Goal: Navigation & Orientation: Find specific page/section

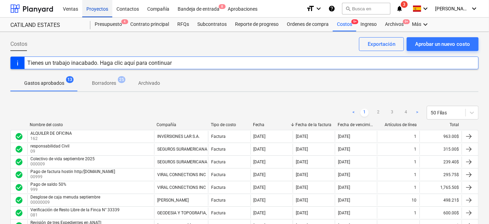
click at [97, 9] on div "Proyectos" at bounding box center [97, 9] width 30 height 18
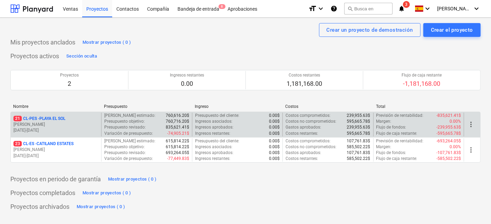
click at [80, 123] on p "[PERSON_NAME]" at bounding box center [55, 125] width 85 height 6
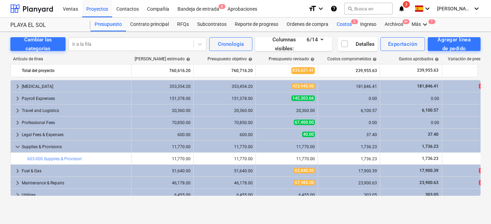
click at [341, 19] on div "Costos 3" at bounding box center [344, 25] width 23 height 14
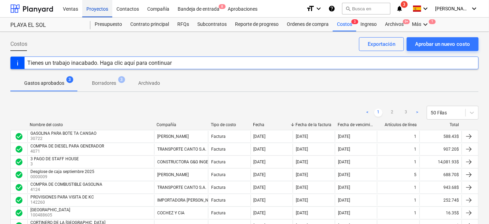
click at [103, 11] on div "Proyectos" at bounding box center [97, 9] width 30 height 18
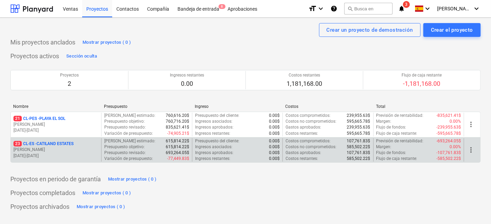
click at [72, 144] on p "23 CL-ES - CATILAND ESTATES" at bounding box center [43, 144] width 60 height 6
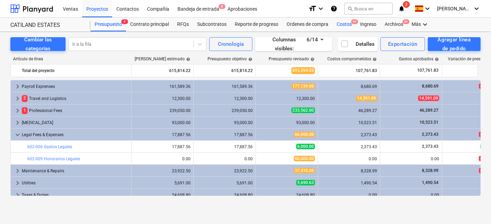
click at [340, 24] on div "Costos 9+" at bounding box center [344, 25] width 23 height 14
